Goal: Transaction & Acquisition: Book appointment/travel/reservation

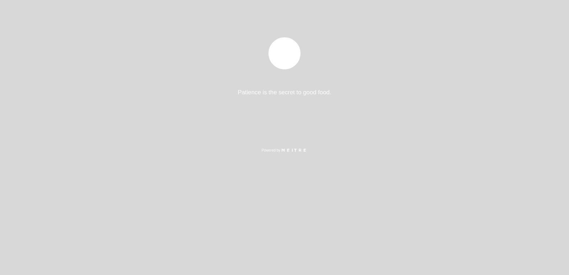
select select "es"
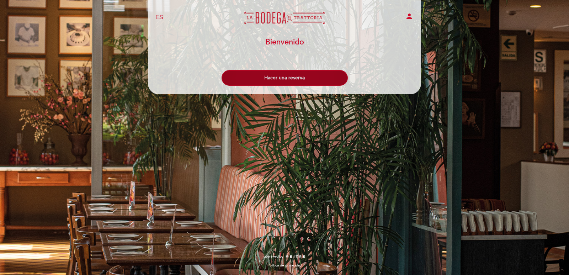
click at [288, 83] on button "Hacer una reserva" at bounding box center [285, 78] width 126 height 16
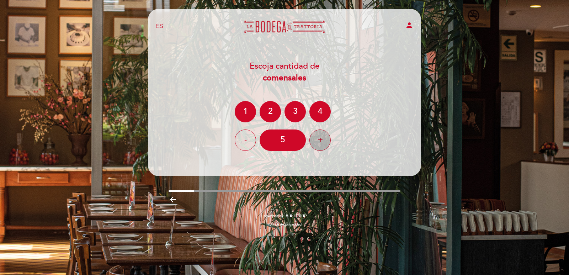
click at [323, 142] on div "+" at bounding box center [320, 140] width 21 height 21
click at [324, 151] on section "Escoja cantidad de comensales 1 2 3 4 - 8 +" at bounding box center [284, 106] width 263 height 103
click at [324, 146] on div "+" at bounding box center [320, 140] width 21 height 21
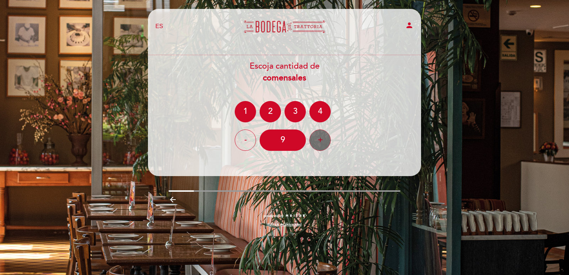
click at [324, 146] on div "+" at bounding box center [320, 140] width 21 height 21
click at [373, 123] on div "Escoja cantidad de comensales 1 2 3 4 - 11 +" at bounding box center [285, 106] width 274 height 90
click at [287, 142] on div "11" at bounding box center [283, 140] width 46 height 21
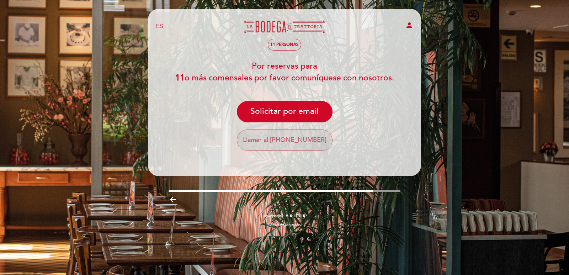
click at [304, 143] on button "Llamar al [PHONE_NUMBER]" at bounding box center [285, 140] width 96 height 21
click at [269, 139] on button "Llamar al [PHONE_NUMBER]" at bounding box center [285, 140] width 96 height 21
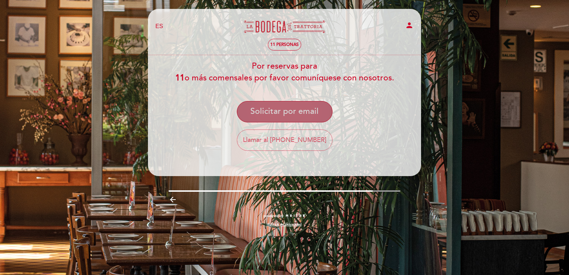
click at [299, 110] on button "Solicitar por email" at bounding box center [285, 111] width 96 height 21
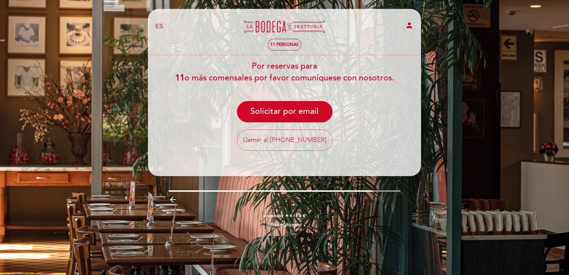
click at [410, 23] on icon "person" at bounding box center [409, 25] width 9 height 9
